Goal: Complete application form

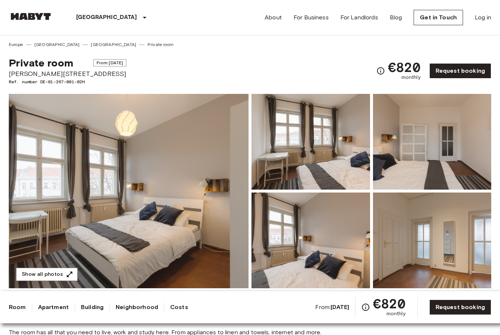
click at [158, 198] on img at bounding box center [129, 191] width 240 height 195
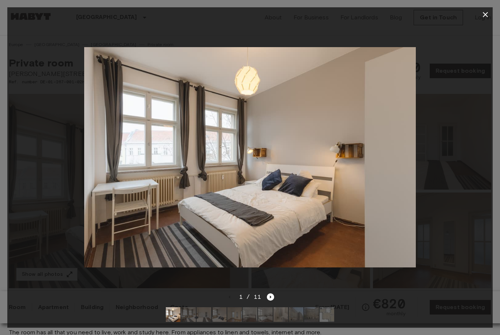
click at [413, 185] on img at bounding box center [249, 157] width 331 height 221
click at [271, 298] on icon "Next image" at bounding box center [270, 297] width 7 height 7
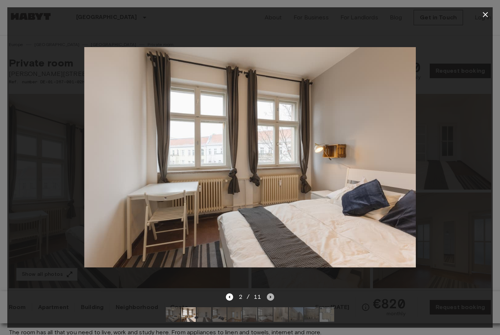
click at [272, 297] on icon "Next image" at bounding box center [270, 297] width 7 height 7
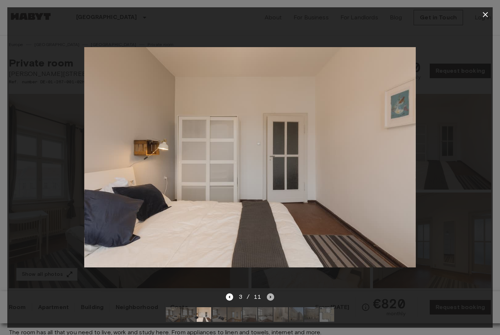
click at [272, 297] on icon "Next image" at bounding box center [270, 297] width 7 height 7
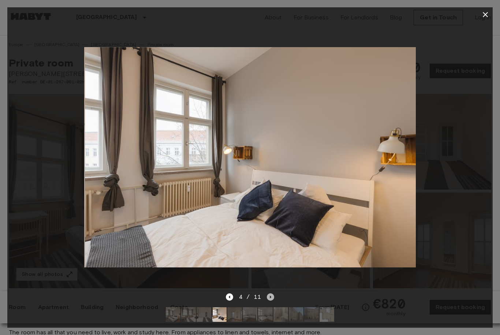
click at [272, 297] on icon "Next image" at bounding box center [270, 297] width 7 height 7
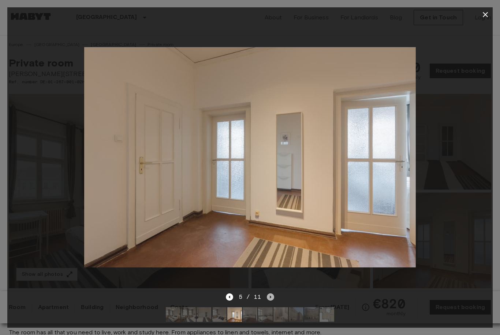
click at [270, 297] on icon "Next image" at bounding box center [270, 297] width 1 height 3
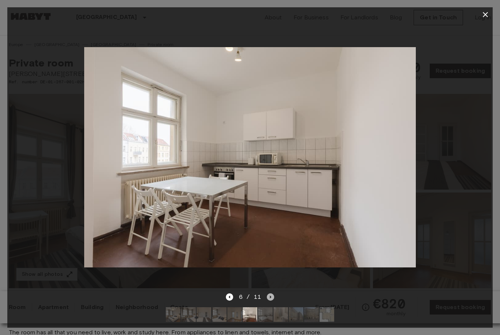
click at [270, 297] on icon "Next image" at bounding box center [270, 297] width 1 height 3
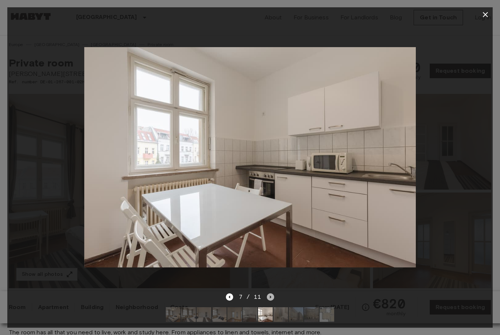
click at [270, 297] on icon "Next image" at bounding box center [270, 297] width 1 height 3
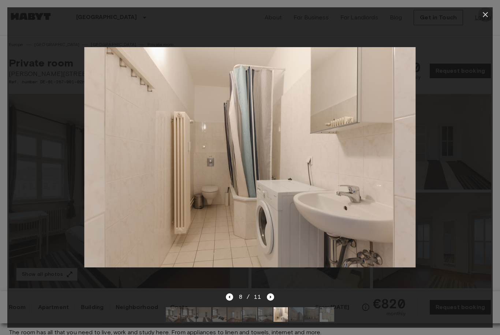
click at [484, 15] on icon "button" at bounding box center [484, 14] width 5 height 5
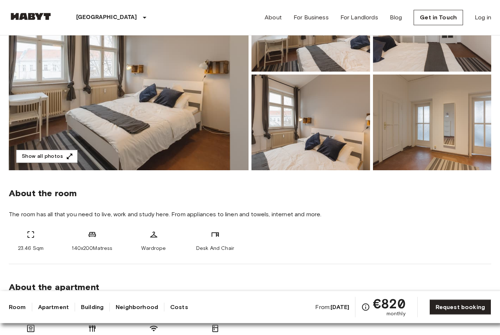
scroll to position [118, 0]
click at [204, 119] on img at bounding box center [129, 73] width 240 height 195
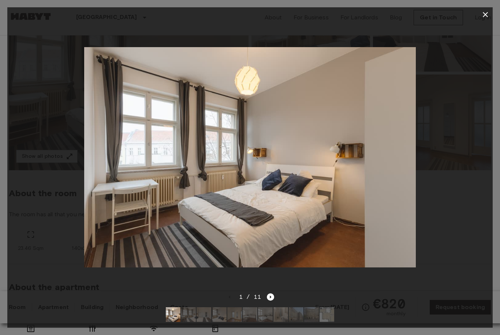
click at [476, 164] on div at bounding box center [249, 157] width 485 height 271
click at [270, 301] on icon "Next image" at bounding box center [270, 297] width 7 height 7
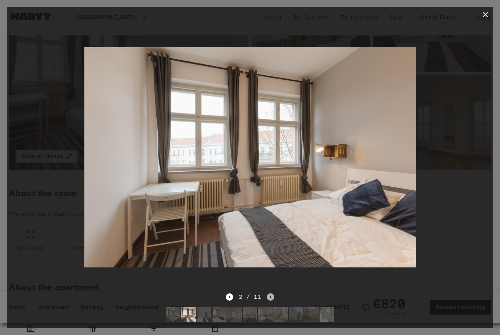
click at [270, 301] on icon "Next image" at bounding box center [270, 297] width 7 height 7
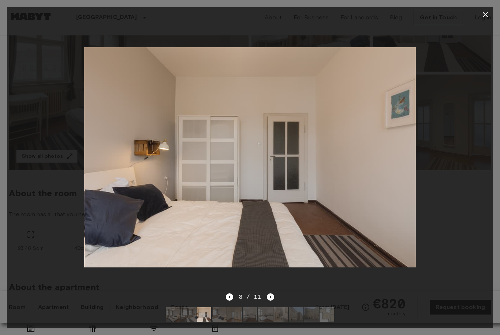
click at [270, 301] on icon "Next image" at bounding box center [270, 297] width 7 height 7
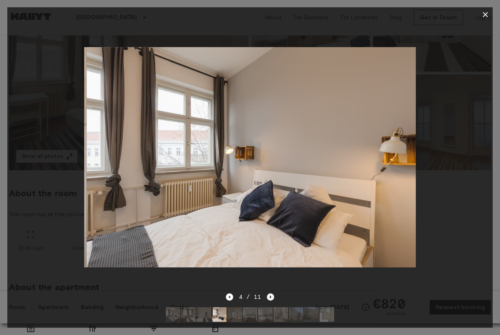
click at [270, 301] on icon "Next image" at bounding box center [270, 297] width 7 height 7
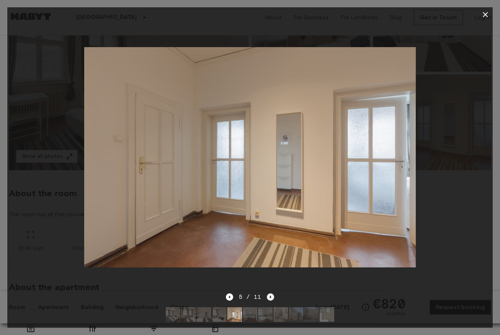
click at [271, 301] on icon "Next image" at bounding box center [270, 297] width 7 height 7
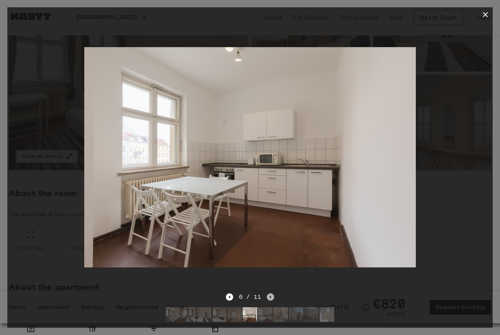
click at [271, 301] on icon "Next image" at bounding box center [270, 297] width 7 height 7
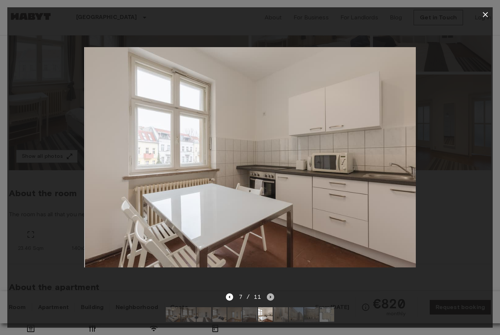
click at [271, 301] on icon "Next image" at bounding box center [270, 297] width 7 height 7
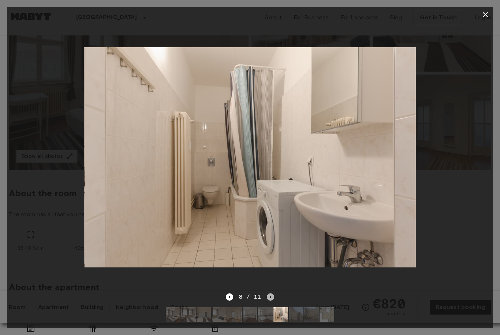
click at [272, 301] on icon "Next image" at bounding box center [270, 297] width 7 height 7
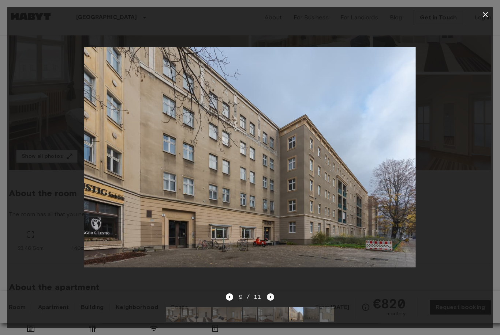
click at [272, 301] on icon "Next image" at bounding box center [270, 297] width 7 height 7
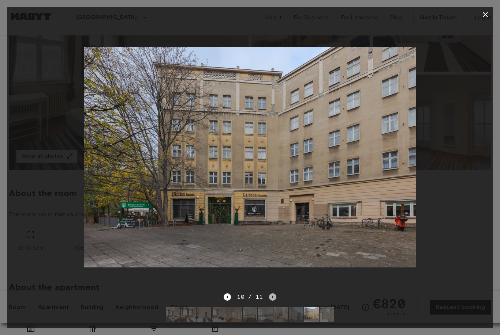
click at [272, 301] on icon "Next image" at bounding box center [272, 297] width 7 height 7
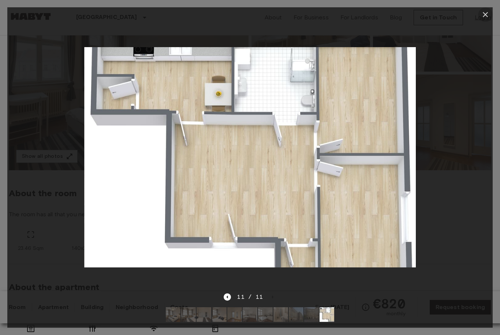
click at [484, 16] on icon "button" at bounding box center [484, 14] width 5 height 5
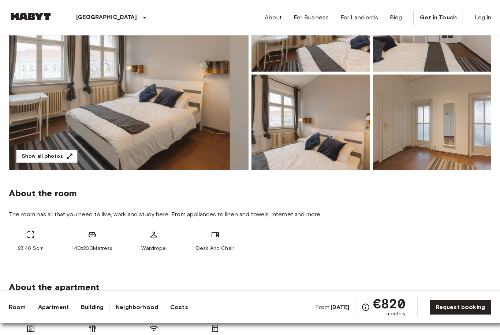
click at [303, 149] on img at bounding box center [310, 123] width 118 height 96
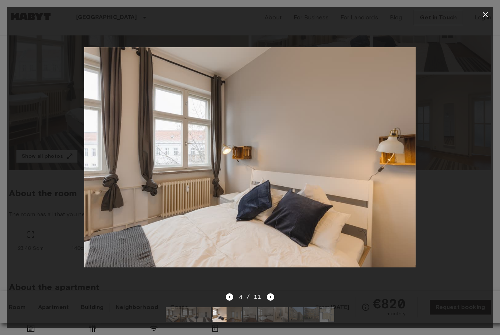
click at [438, 182] on div at bounding box center [249, 157] width 485 height 271
click at [270, 299] on icon "Next image" at bounding box center [270, 297] width 1 height 3
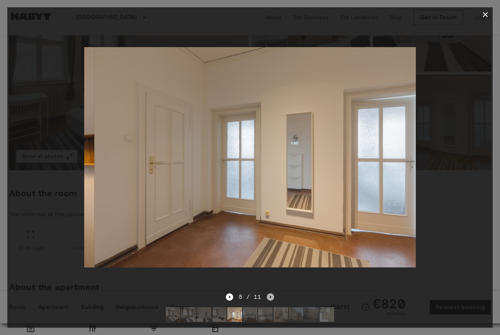
click at [270, 299] on icon "Next image" at bounding box center [270, 297] width 1 height 3
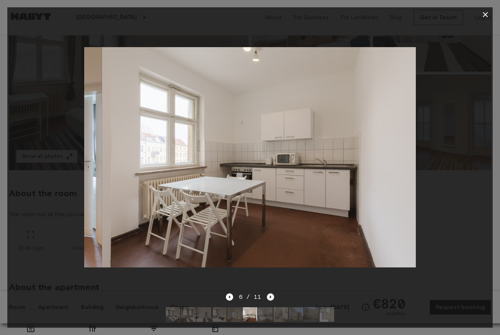
click at [270, 299] on icon "Next image" at bounding box center [270, 297] width 1 height 3
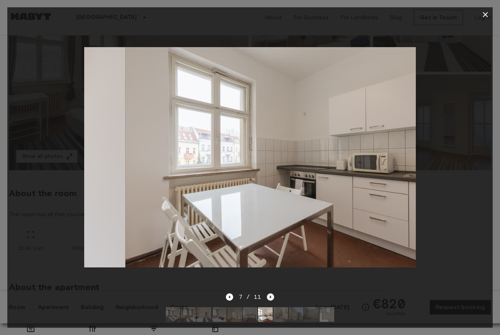
click at [270, 299] on icon "Next image" at bounding box center [270, 297] width 1 height 3
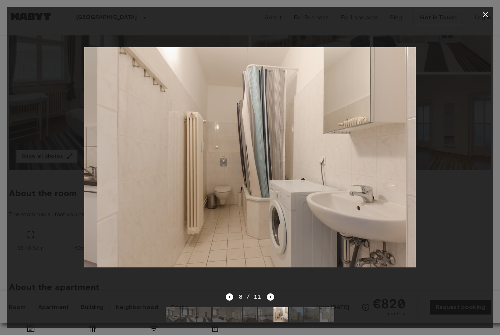
click at [270, 299] on icon "Next image" at bounding box center [270, 297] width 1 height 3
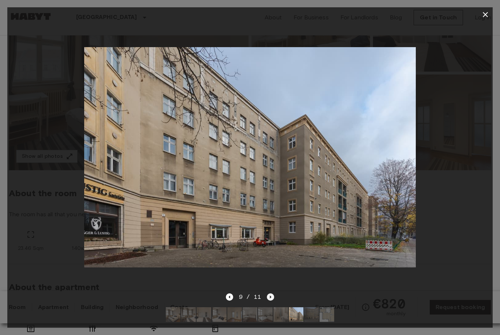
click at [270, 299] on icon "Next image" at bounding box center [270, 297] width 1 height 3
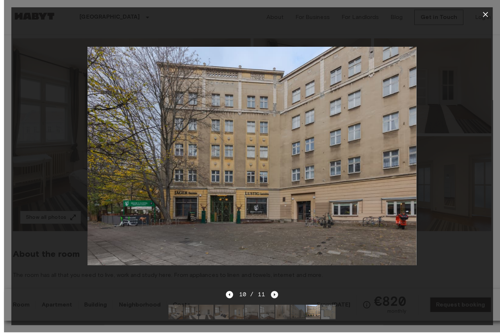
scroll to position [56, 0]
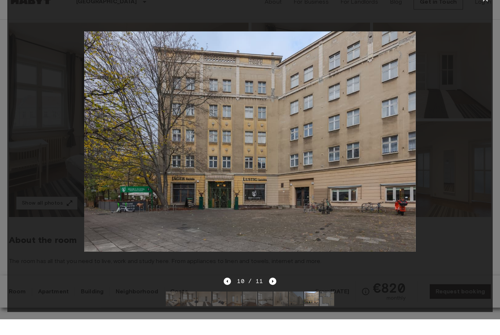
click at [274, 319] on img at bounding box center [280, 315] width 15 height 15
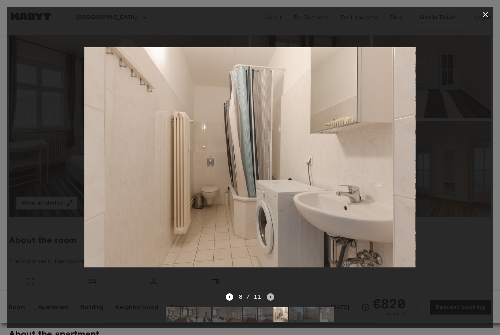
click at [270, 301] on icon "Next image" at bounding box center [270, 297] width 7 height 7
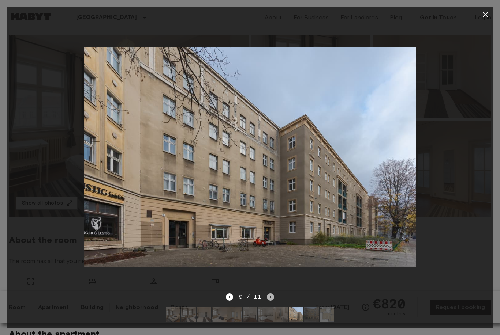
click at [270, 301] on icon "Next image" at bounding box center [270, 297] width 7 height 7
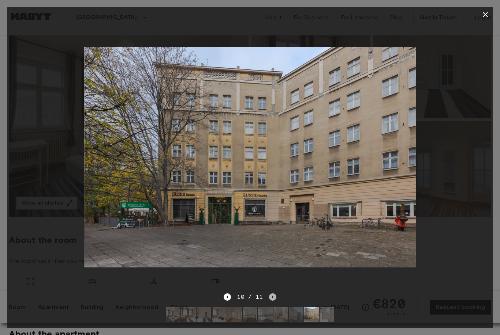
click at [270, 301] on icon "Next image" at bounding box center [272, 297] width 7 height 7
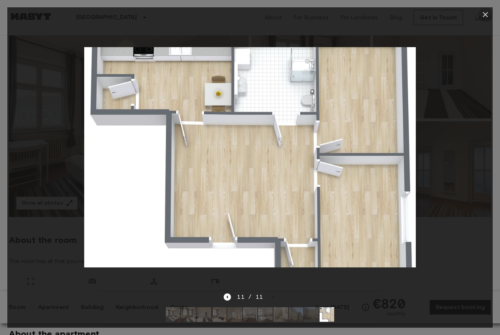
click at [485, 14] on icon "button" at bounding box center [485, 14] width 9 height 9
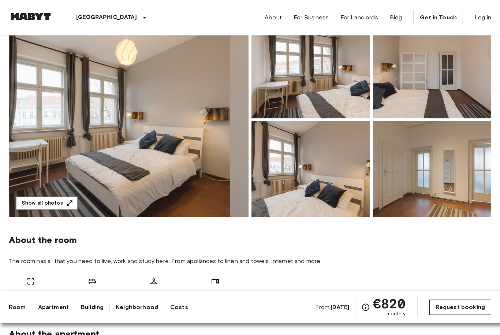
click at [455, 315] on link "Request booking" at bounding box center [460, 307] width 62 height 15
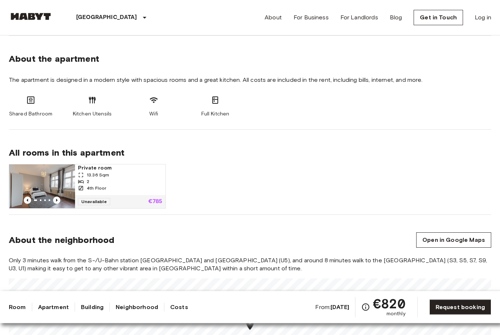
scroll to position [347, 0]
click at [56, 187] on img at bounding box center [42, 186] width 66 height 44
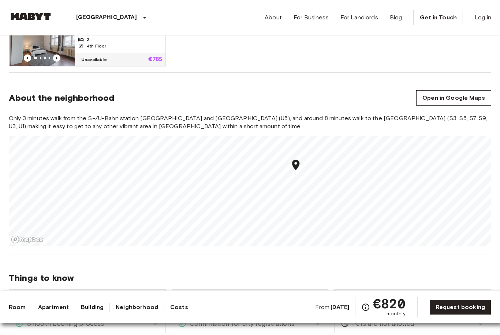
scroll to position [486, 0]
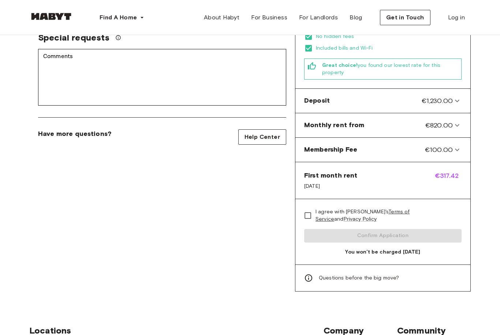
scroll to position [242, 0]
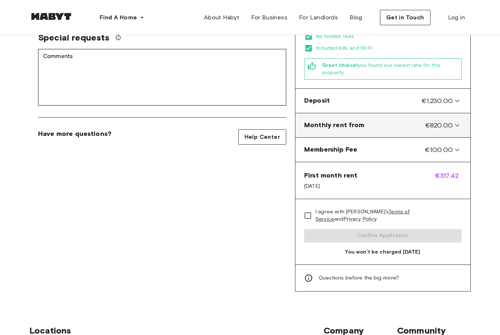
click at [405, 124] on from-panel "Monthly rent from €820.00" at bounding box center [382, 125] width 169 height 18
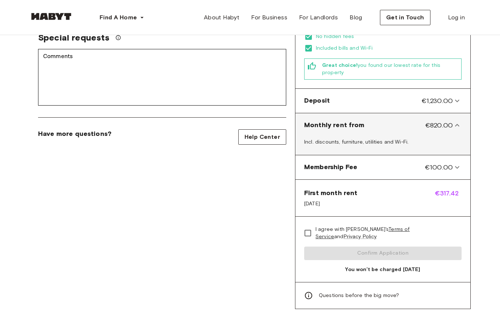
click at [405, 124] on from-panel "Monthly rent from €820.00" at bounding box center [382, 125] width 169 height 18
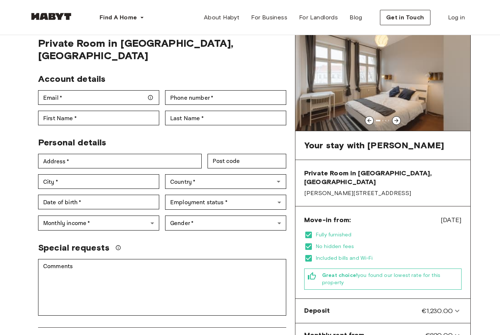
scroll to position [22, 0]
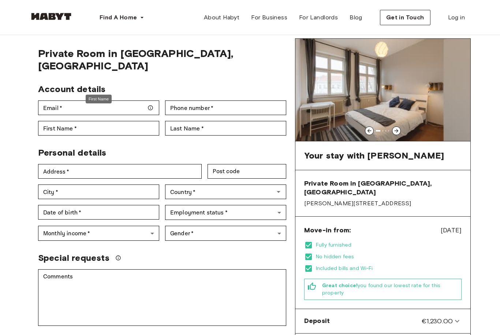
click at [96, 94] on div "First Name" at bounding box center [98, 101] width 27 height 15
click at [66, 101] on input "Email   *" at bounding box center [98, 108] width 121 height 15
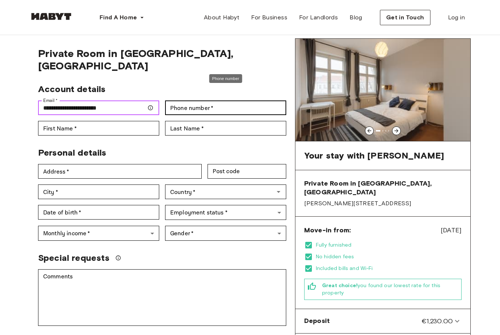
type input "**********"
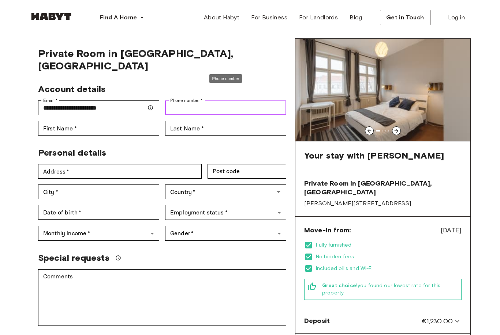
click at [199, 101] on input "Phone number   *" at bounding box center [225, 108] width 121 height 15
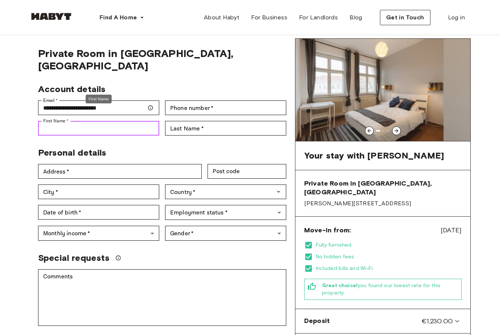
click at [127, 121] on input "First Name   *" at bounding box center [98, 128] width 121 height 15
type input "***"
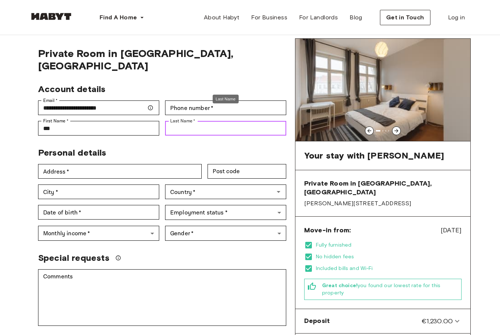
click at [201, 123] on input "Last Name   *" at bounding box center [225, 128] width 121 height 15
type input "**********"
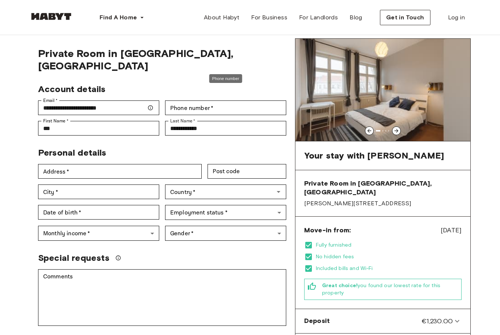
click at [223, 86] on div "Phone number" at bounding box center [225, 81] width 34 height 15
click at [223, 101] on input "Phone number   *" at bounding box center [225, 108] width 121 height 15
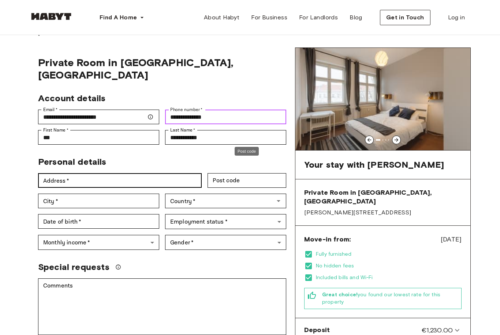
scroll to position [12, 0]
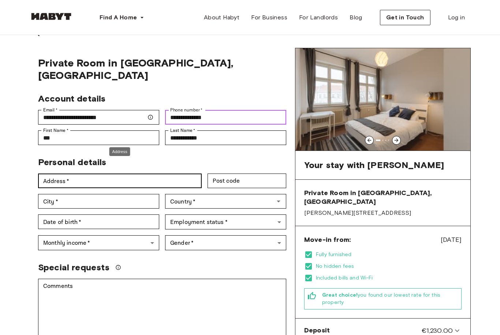
type input "**********"
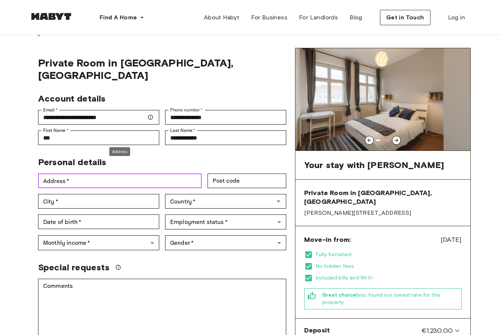
click at [180, 174] on input "Address   *" at bounding box center [119, 181] width 163 height 15
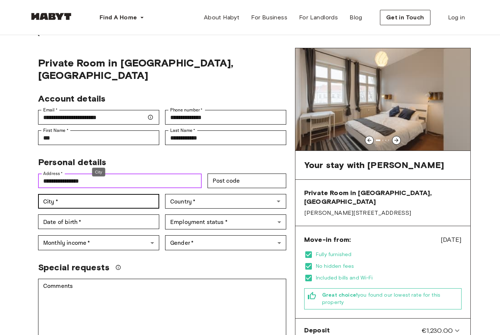
type input "**********"
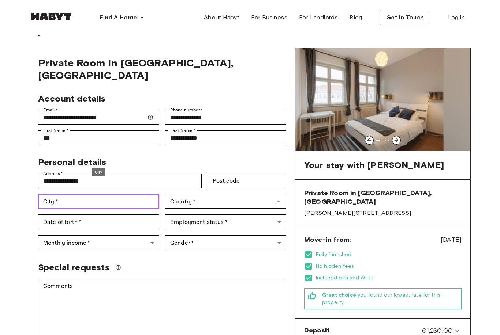
click at [108, 194] on input "City   *" at bounding box center [98, 201] width 121 height 15
type input "**********"
click at [194, 209] on div "Employment status   * ​ Employment status   *" at bounding box center [222, 219] width 127 height 21
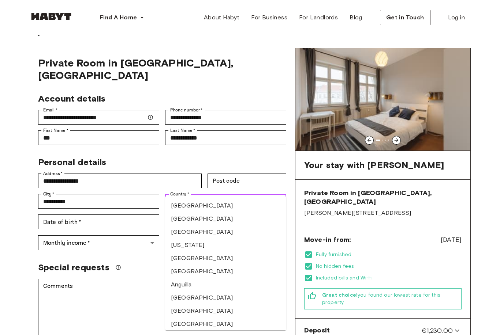
click at [194, 196] on input "Country   *" at bounding box center [219, 201] width 105 height 10
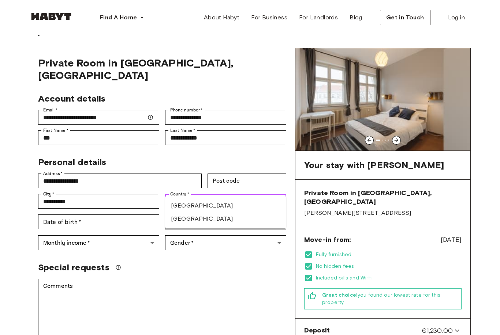
click at [222, 225] on ul "British Indian Ocean Territory India" at bounding box center [225, 212] width 121 height 32
click at [225, 218] on li "India" at bounding box center [225, 218] width 121 height 13
type input "*****"
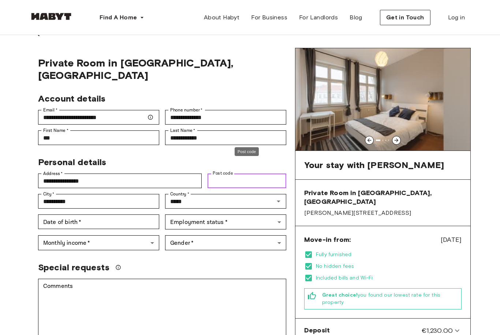
click at [243, 174] on input "Post code" at bounding box center [246, 181] width 79 height 15
type input "******"
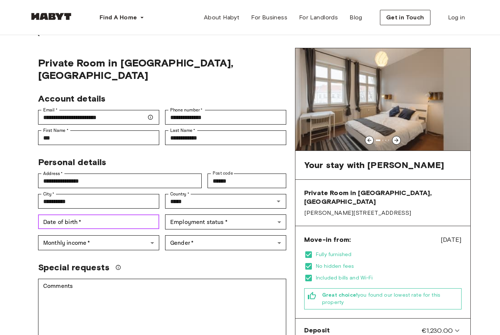
click at [112, 215] on input "Date of birth   *" at bounding box center [98, 222] width 121 height 15
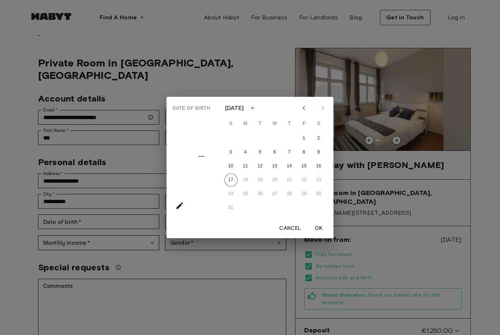
scroll to position [12, 0]
click at [320, 114] on div at bounding box center [312, 108] width 31 height 12
click at [321, 114] on div at bounding box center [312, 108] width 31 height 12
click at [257, 113] on icon "calendar view is open, switch to year view" at bounding box center [252, 108] width 9 height 9
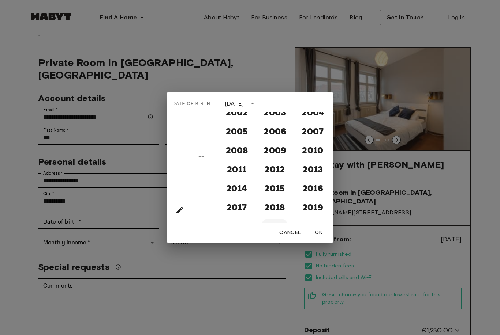
scroll to position [652, 0]
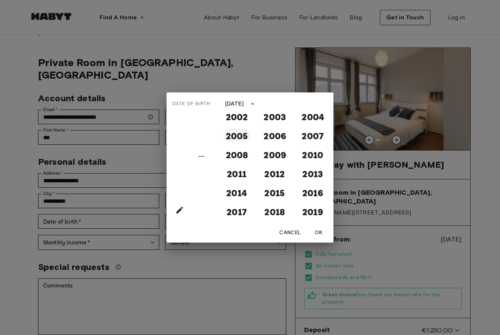
click at [235, 142] on button "2005" at bounding box center [236, 135] width 26 height 13
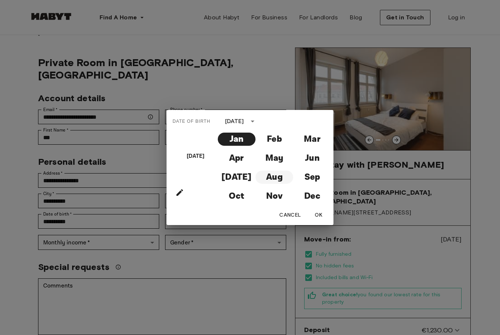
click at [274, 184] on button "Aug" at bounding box center [274, 177] width 38 height 13
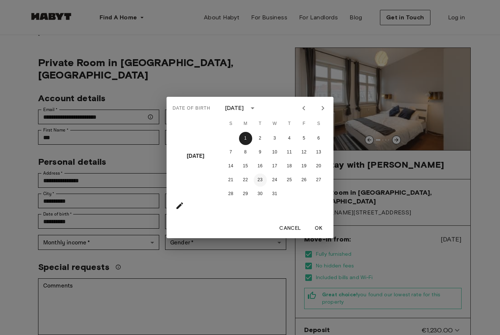
click at [259, 187] on button "23" at bounding box center [259, 180] width 13 height 13
type input "**********"
click at [321, 236] on button "OK" at bounding box center [318, 229] width 23 height 14
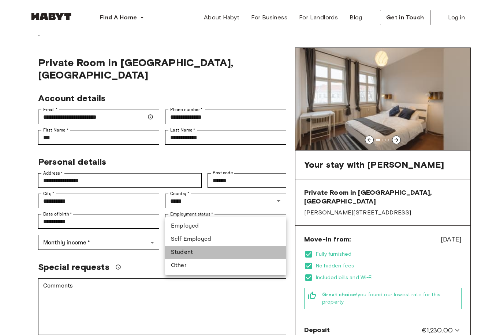
click at [203, 255] on li "Student" at bounding box center [225, 252] width 121 height 13
type input "*******"
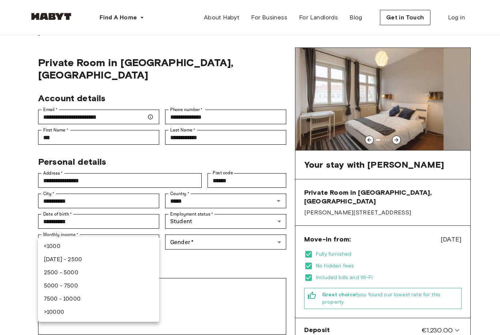
click at [57, 285] on li "5000 - 7500" at bounding box center [98, 286] width 121 height 13
type input "****"
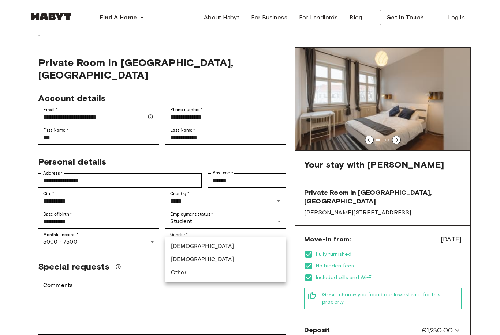
click at [203, 261] on li "Female" at bounding box center [225, 259] width 121 height 13
type input "******"
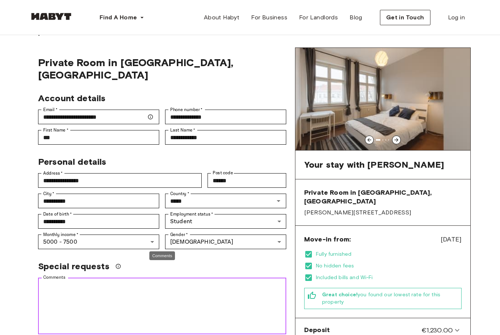
click at [132, 288] on textarea "Comments" at bounding box center [162, 306] width 238 height 50
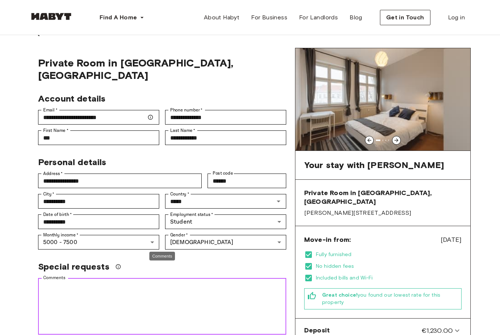
click at [113, 290] on textarea "Comments" at bounding box center [162, 307] width 238 height 50
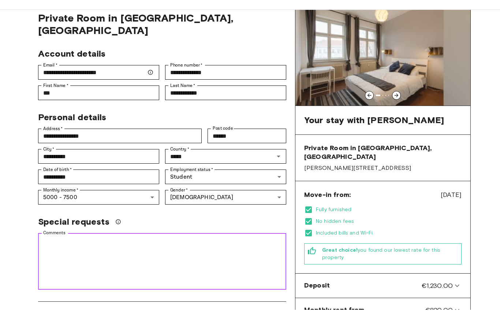
scroll to position [32, 0]
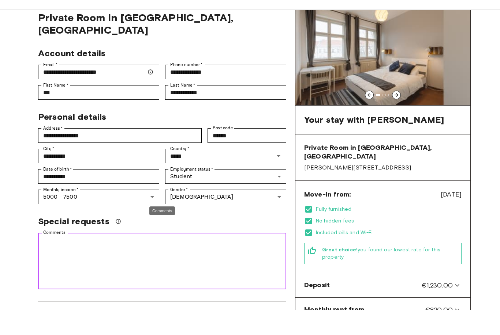
click at [83, 261] on textarea "Comments" at bounding box center [162, 286] width 238 height 50
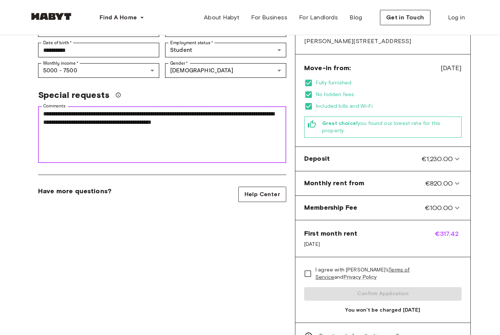
scroll to position [178, 0]
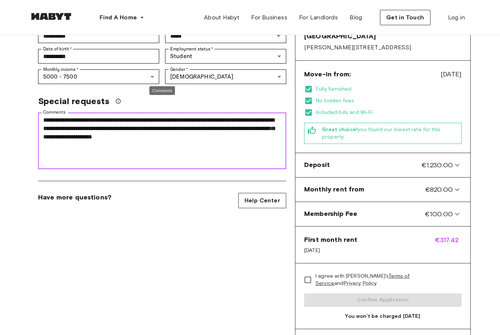
drag, startPoint x: 177, startPoint y: 122, endPoint x: 142, endPoint y: 122, distance: 34.4
click at [142, 122] on textarea "**********" at bounding box center [162, 141] width 238 height 50
click at [140, 125] on textarea "**********" at bounding box center [162, 141] width 238 height 50
drag, startPoint x: 199, startPoint y: 126, endPoint x: 154, endPoint y: 124, distance: 44.7
click at [154, 126] on textarea "**********" at bounding box center [162, 141] width 238 height 50
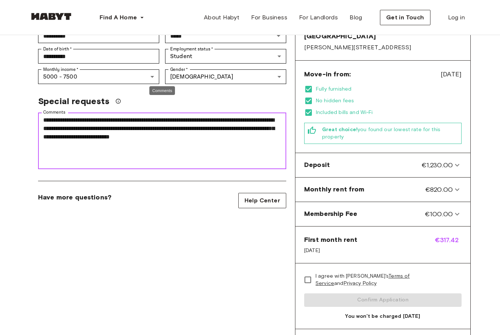
click at [194, 116] on textarea "**********" at bounding box center [162, 141] width 238 height 50
click at [206, 126] on textarea "**********" at bounding box center [162, 141] width 238 height 50
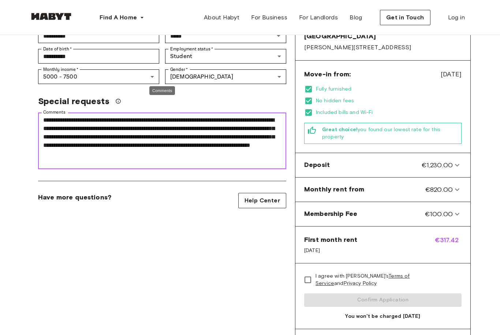
click at [72, 138] on textarea "**********" at bounding box center [162, 141] width 238 height 50
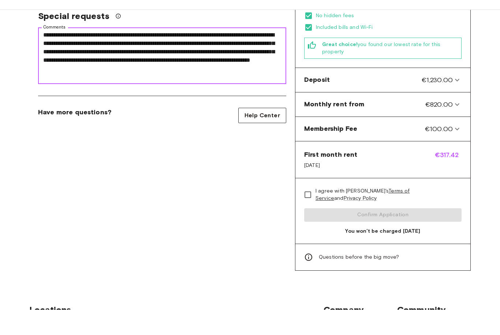
scroll to position [254, 0]
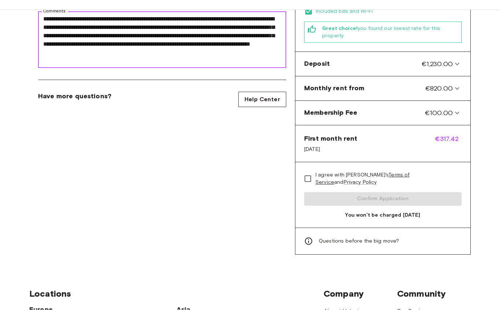
type textarea "**********"
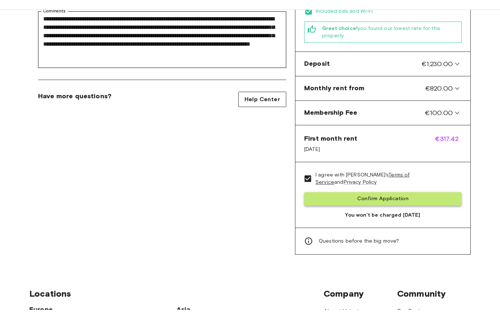
scroll to position [279, 0]
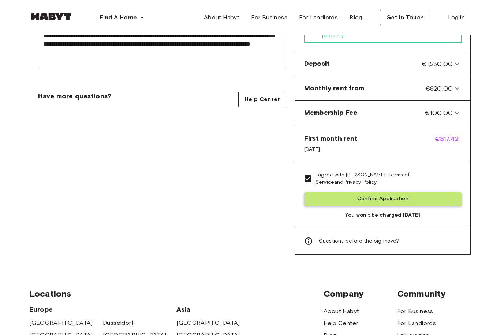
click at [339, 192] on button "Confirm Application" at bounding box center [382, 199] width 157 height 14
